Goal: Communication & Community: Ask a question

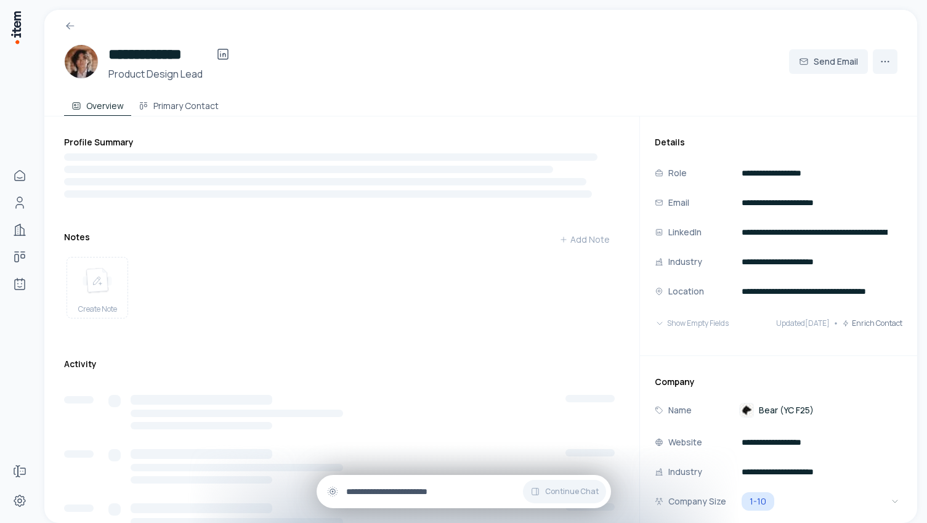
click at [358, 482] on div "Continue Chat" at bounding box center [464, 491] width 294 height 33
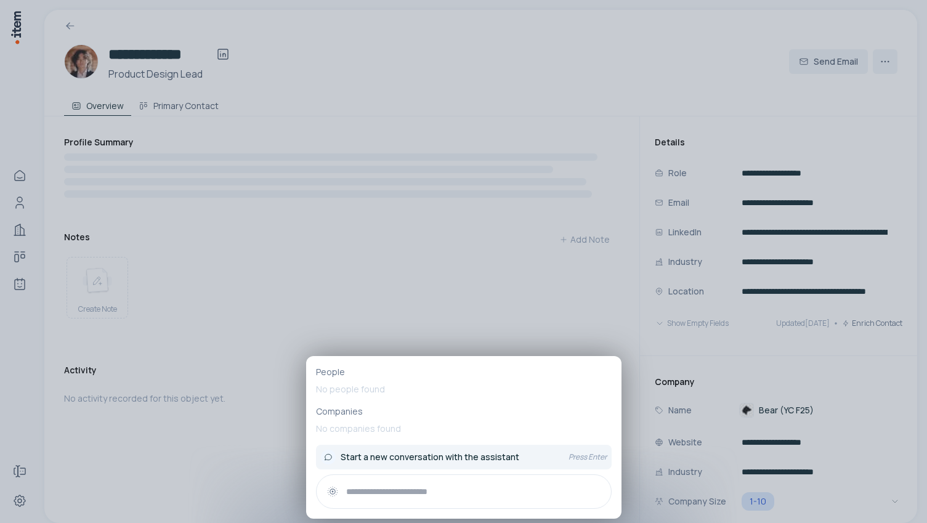
click at [384, 455] on span "Start a new conversation with the assistant" at bounding box center [430, 457] width 179 height 12
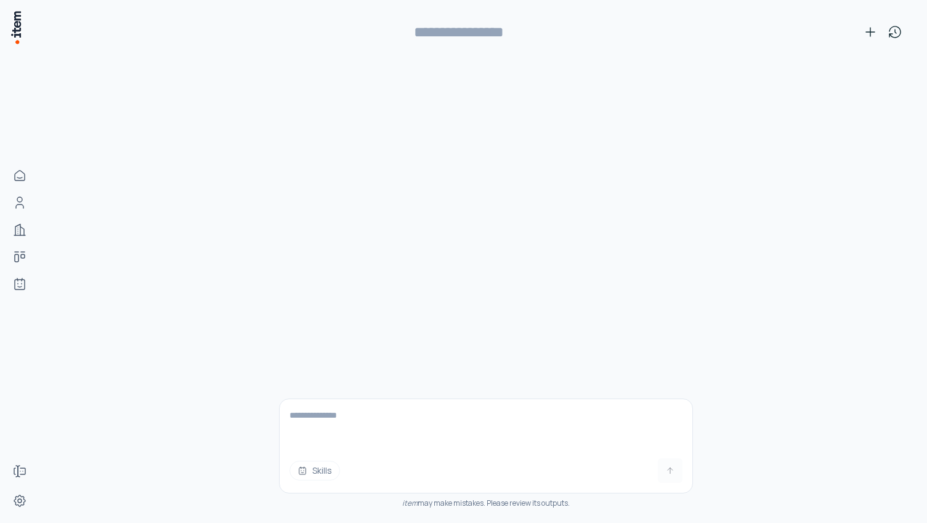
click at [357, 416] on textarea at bounding box center [486, 423] width 413 height 49
paste textarea "**********"
type textarea "**********"
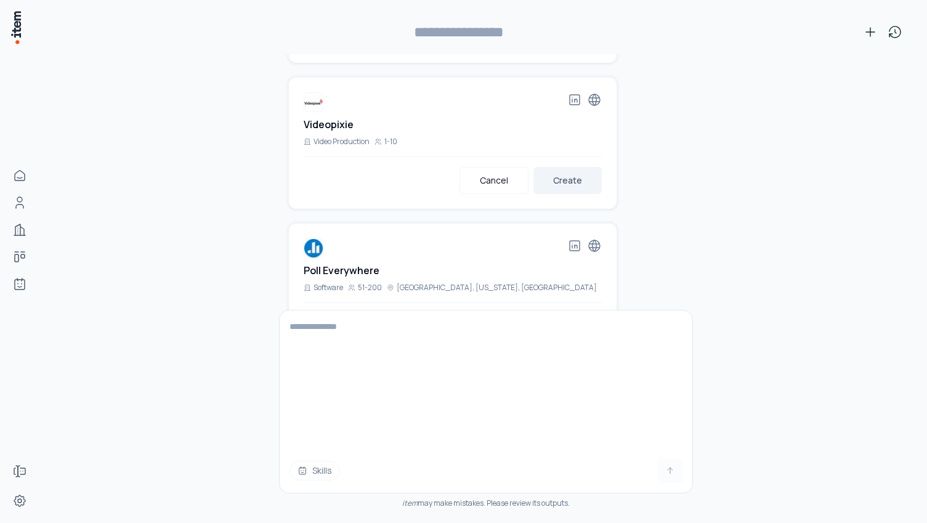
scroll to position [1464, 0]
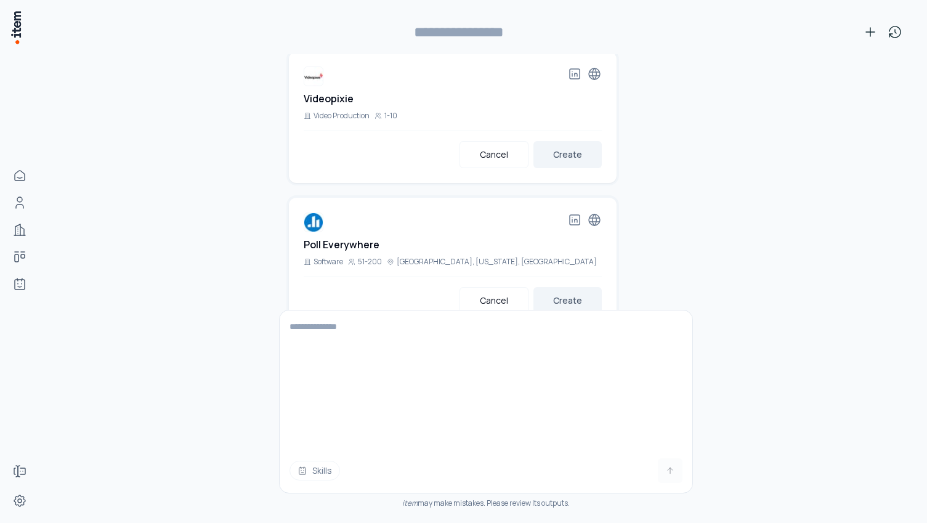
type input "**********"
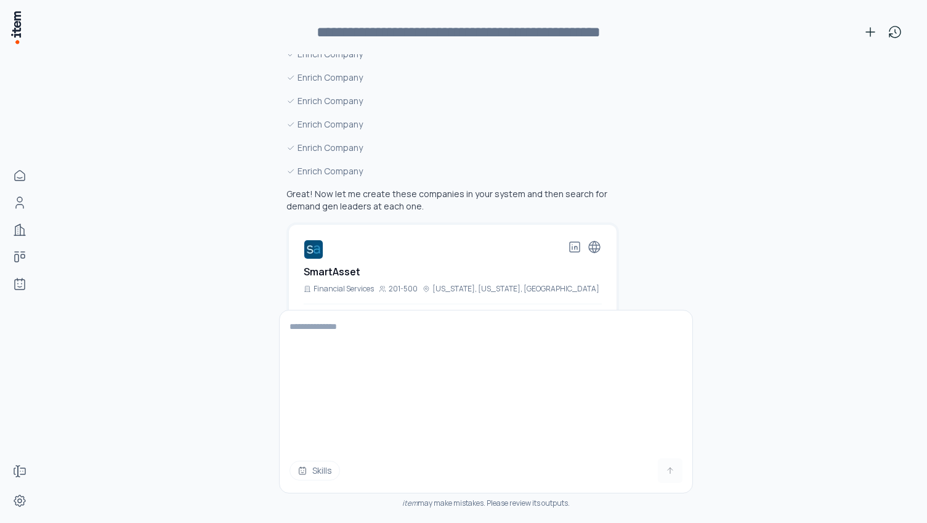
scroll to position [959, 0]
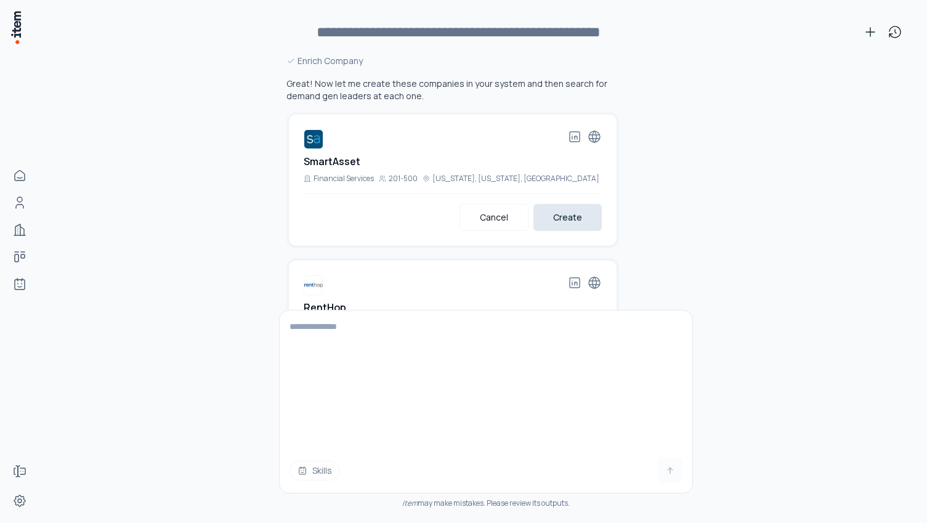
click at [572, 204] on button "Create" at bounding box center [567, 217] width 68 height 27
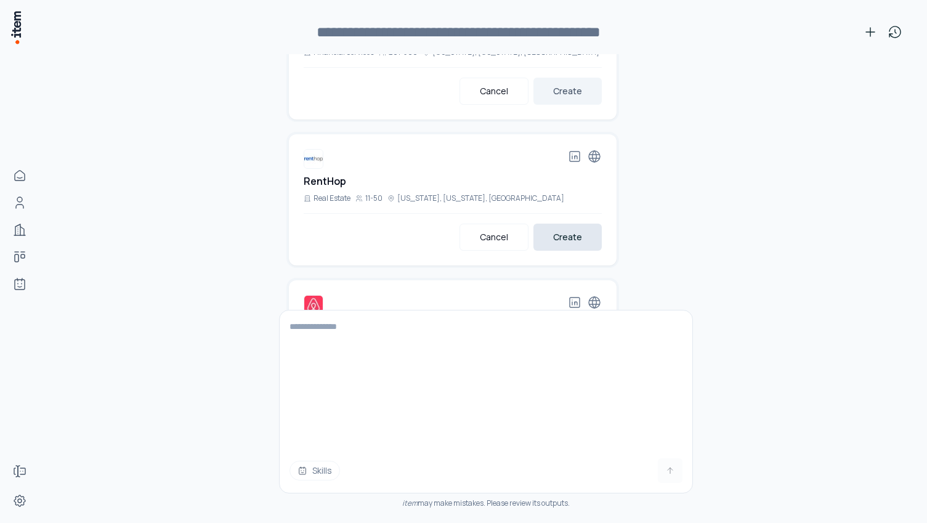
click at [568, 224] on button "Create" at bounding box center [567, 237] width 68 height 27
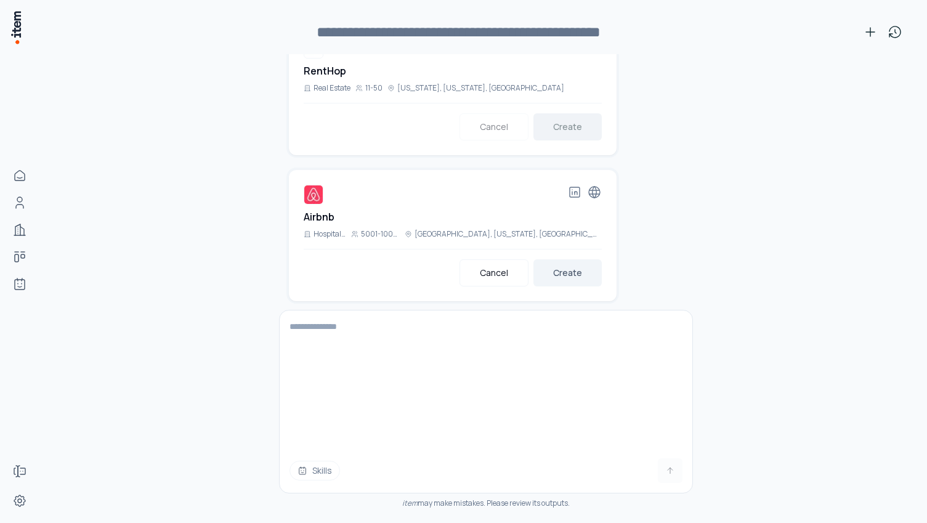
scroll to position [1259, 0]
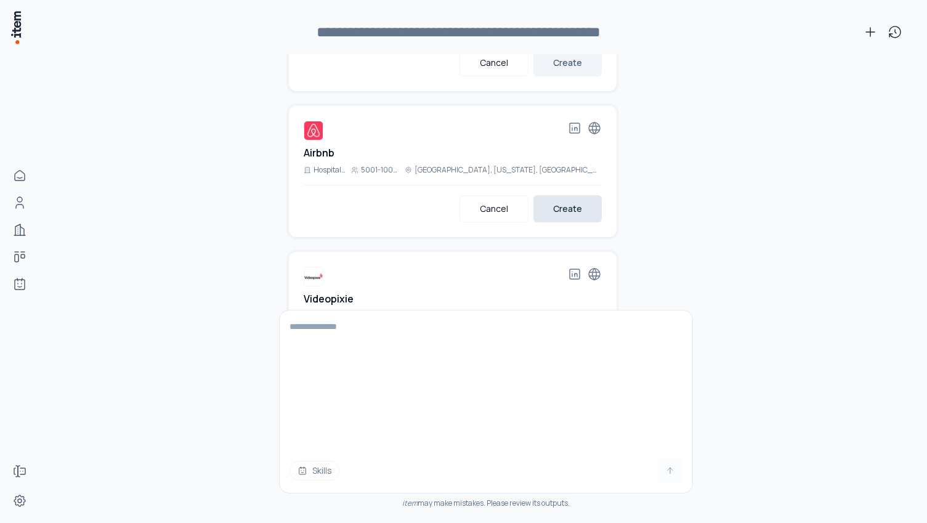
click at [575, 195] on button "Create" at bounding box center [567, 208] width 68 height 27
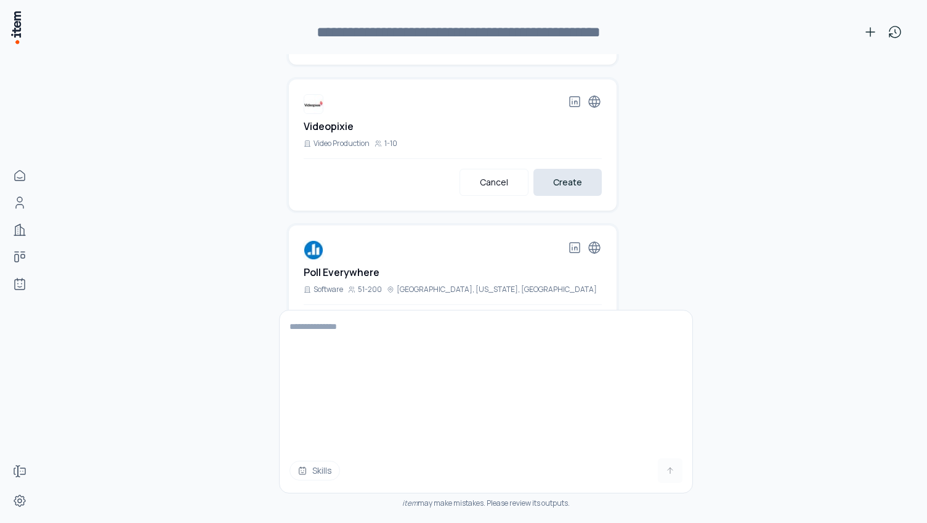
click at [576, 169] on button "Create" at bounding box center [567, 182] width 68 height 27
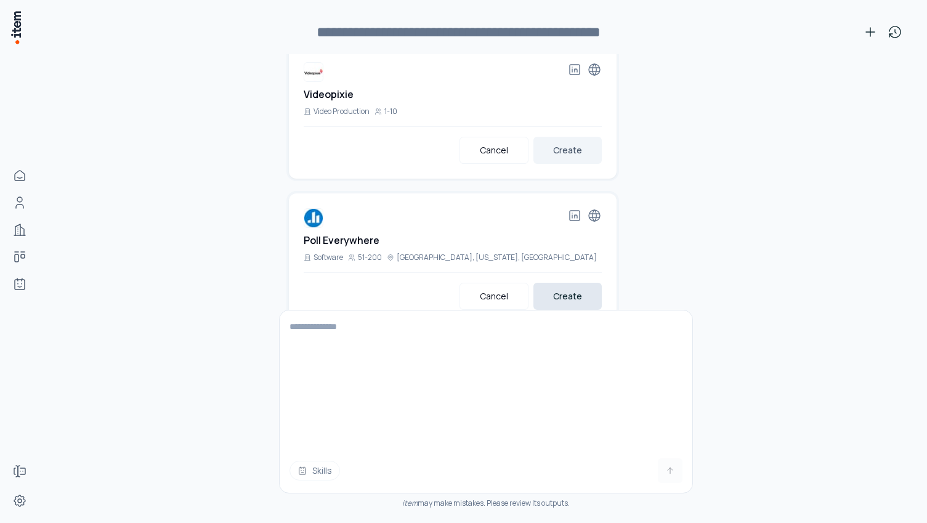
click at [569, 283] on button "Create" at bounding box center [567, 296] width 68 height 27
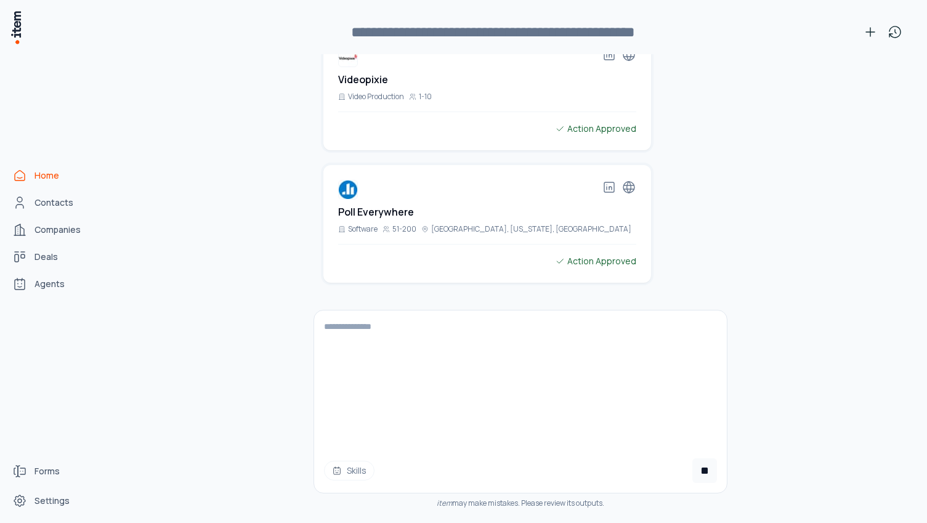
click at [52, 182] on link "Home" at bounding box center [54, 175] width 94 height 25
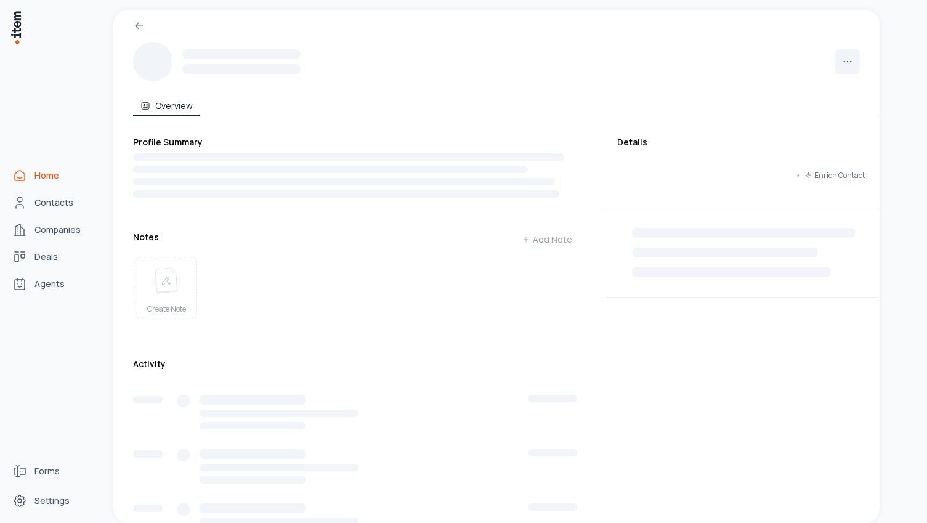
scroll to position [6282, 0]
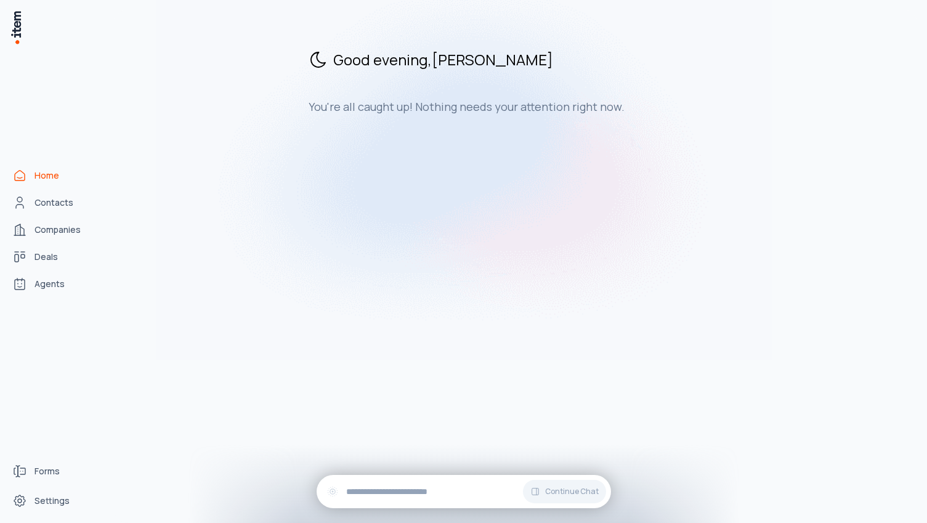
click at [52, 178] on span "Home" at bounding box center [46, 175] width 25 height 12
click at [52, 203] on span "Contacts" at bounding box center [53, 202] width 39 height 12
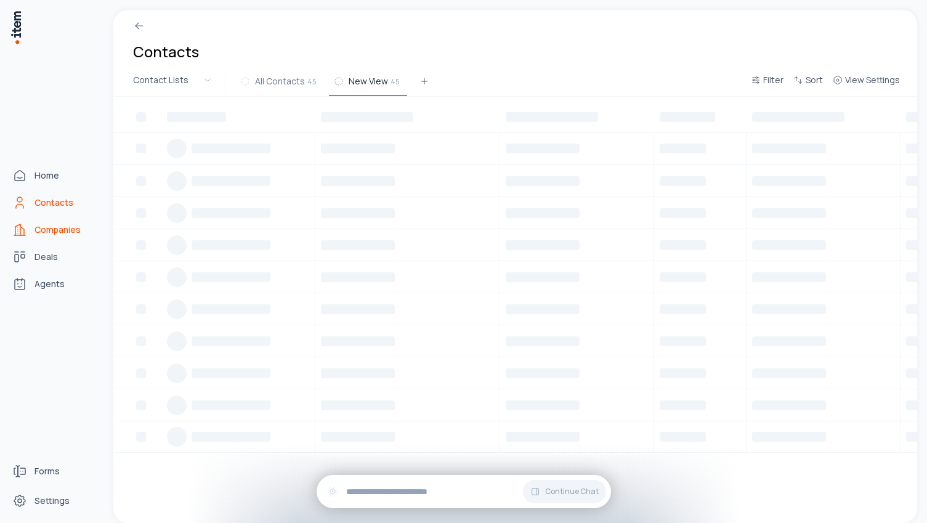
click at [68, 235] on link "Companies" at bounding box center [54, 229] width 94 height 25
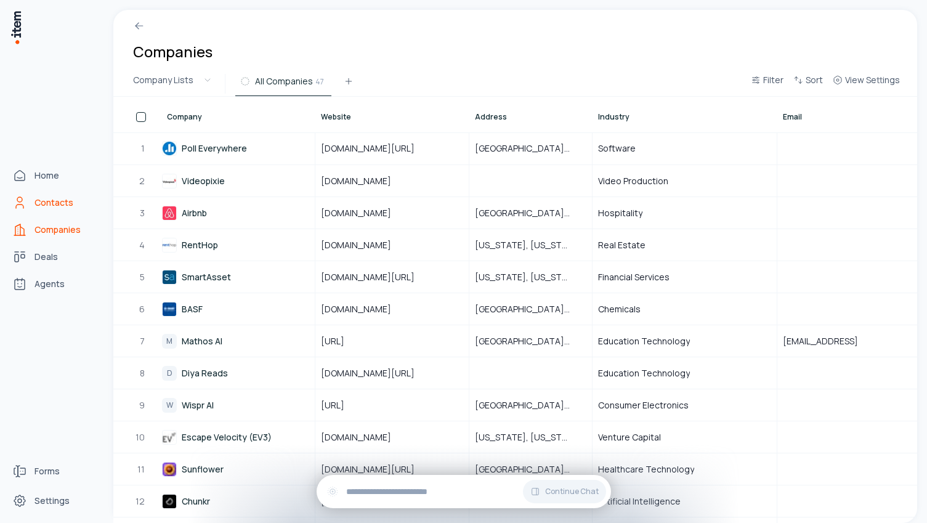
click at [31, 205] on link "Contacts" at bounding box center [54, 202] width 94 height 25
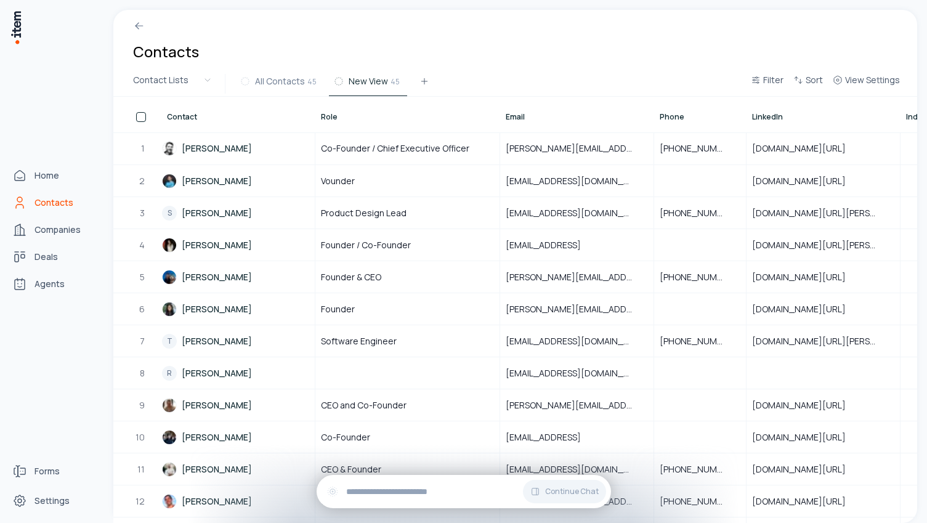
click at [58, 203] on span "Contacts" at bounding box center [53, 202] width 39 height 12
click at [70, 237] on link "Companies" at bounding box center [54, 229] width 94 height 25
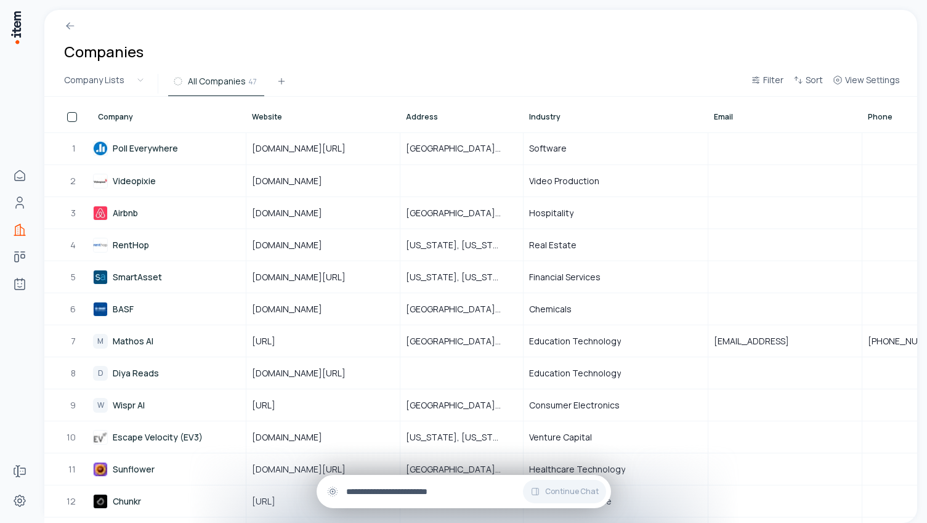
click at [372, 492] on input "text" at bounding box center [473, 492] width 255 height 14
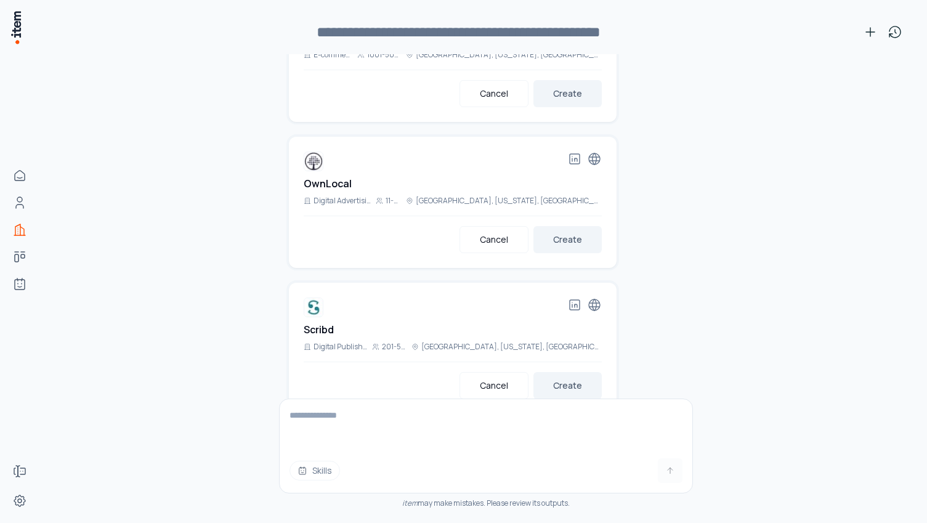
scroll to position [2037, 0]
click at [355, 410] on textarea at bounding box center [486, 423] width 413 height 49
type textarea "**********"
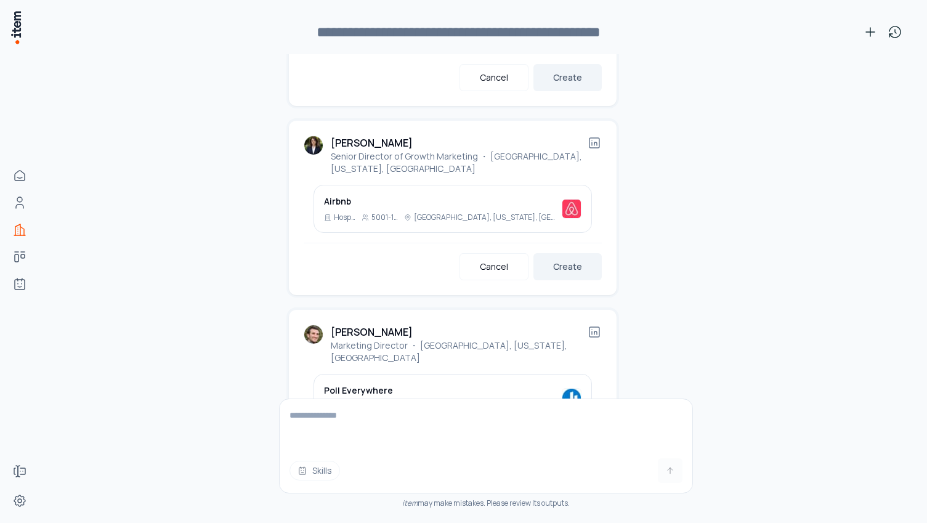
scroll to position [3433, 0]
